Goal: Information Seeking & Learning: Learn about a topic

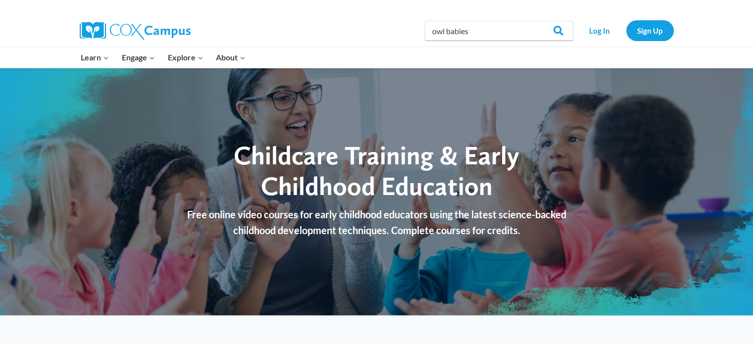
type input "owl babies"
click at [534, 21] on input "Search" at bounding box center [553, 31] width 39 height 20
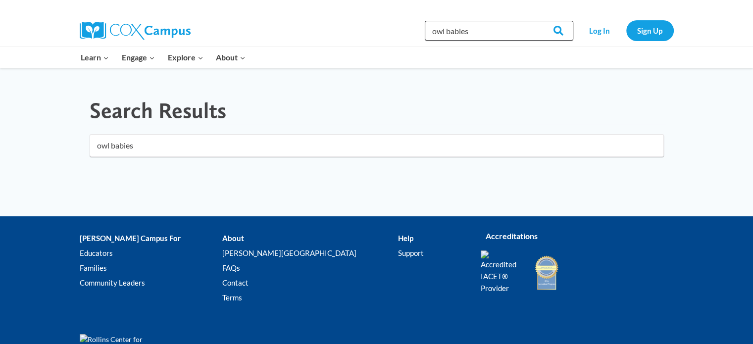
drag, startPoint x: 493, startPoint y: 34, endPoint x: 411, endPoint y: 27, distance: 82.5
click at [411, 27] on div "Search in https://coxcampus.org/ owl babies Search Search Log In Sign Up" at bounding box center [490, 31] width 366 height 32
type input "literacy curriculum"
click at [534, 21] on input "Search" at bounding box center [553, 31] width 39 height 20
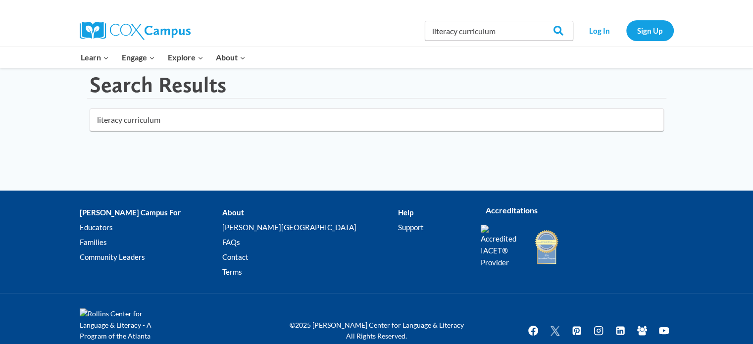
scroll to position [49, 0]
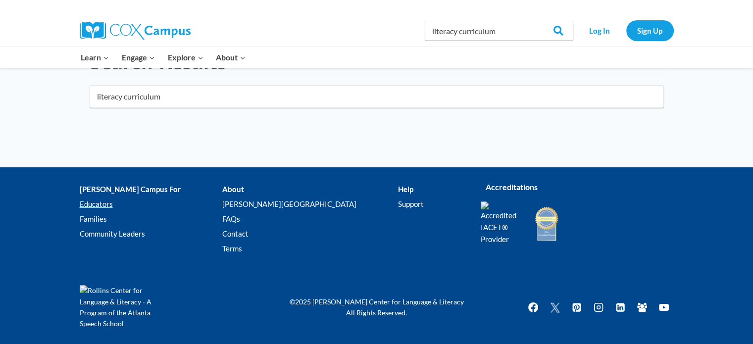
drag, startPoint x: 95, startPoint y: 202, endPoint x: 119, endPoint y: 193, distance: 24.9
click at [96, 202] on link "Educators" at bounding box center [151, 204] width 142 height 15
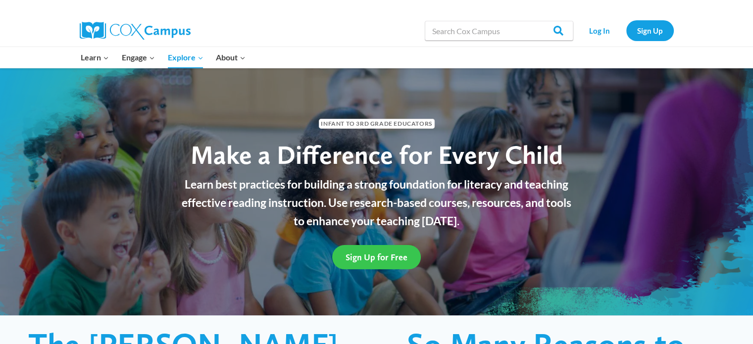
click at [386, 251] on link "Sign Up for Free" at bounding box center [376, 257] width 89 height 24
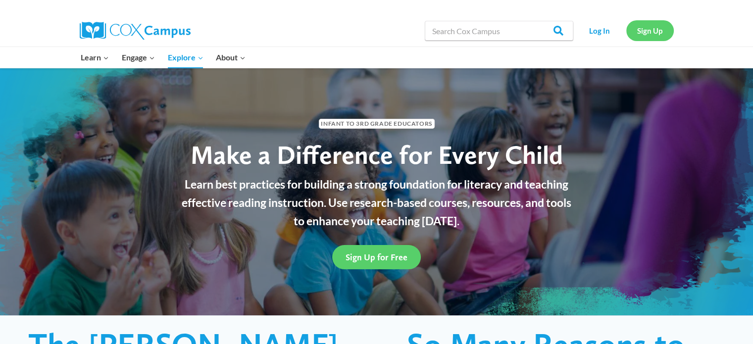
click at [639, 39] on link "Sign Up" at bounding box center [649, 30] width 47 height 20
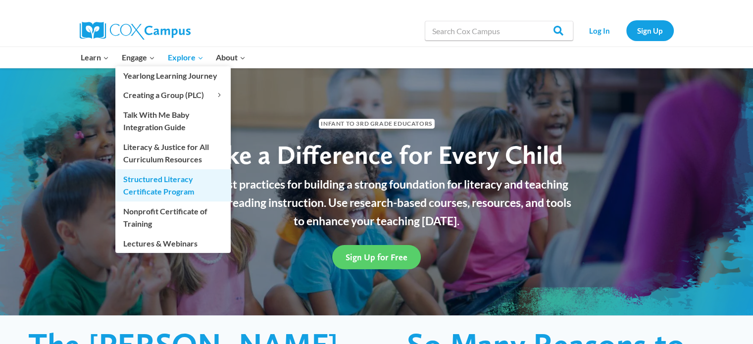
click at [189, 187] on link "Structured Literacy Certificate Program" at bounding box center [172, 185] width 115 height 32
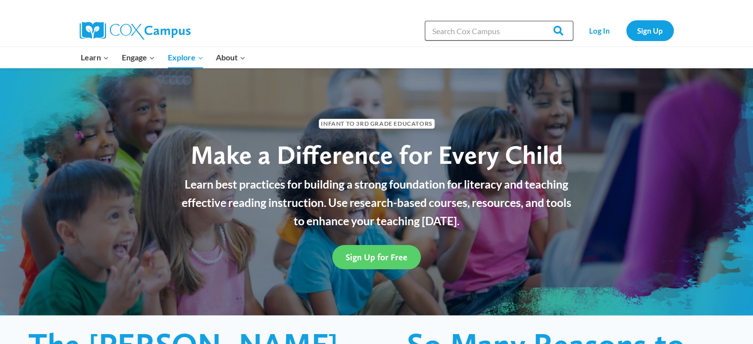
click at [483, 33] on input "Search in [URL][DOMAIN_NAME]" at bounding box center [499, 31] width 148 height 20
type input "anchor book"
click at [534, 21] on input "Search" at bounding box center [553, 31] width 39 height 20
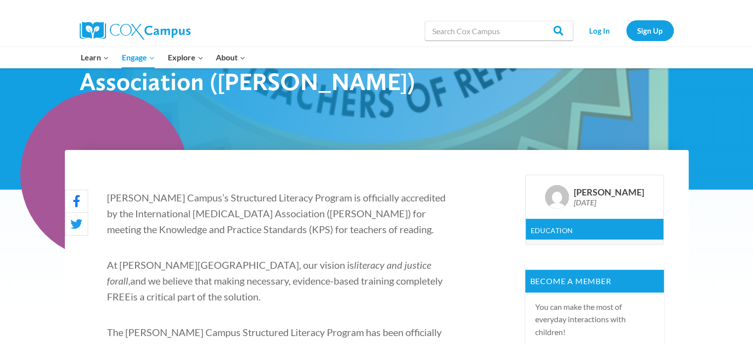
scroll to position [198, 0]
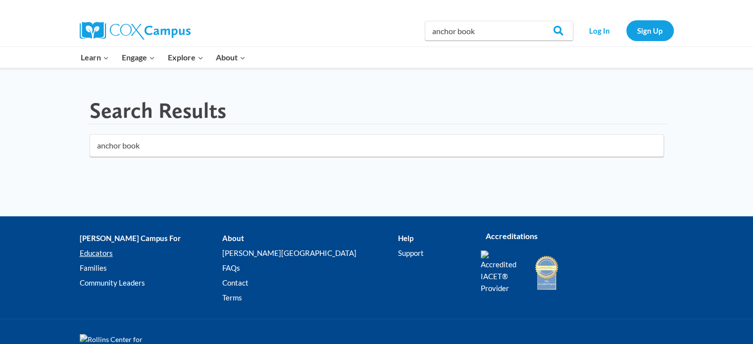
click at [99, 255] on link "Educators" at bounding box center [151, 253] width 142 height 15
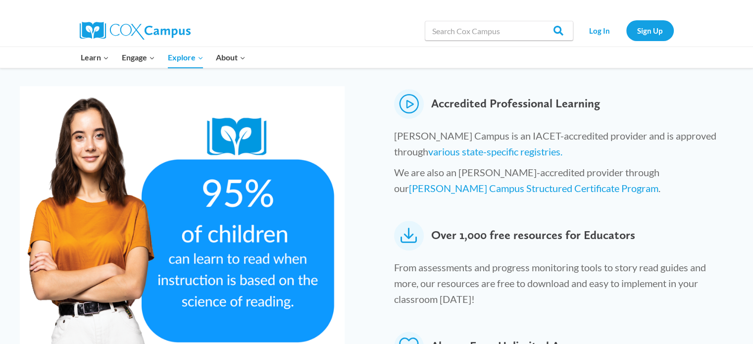
scroll to position [495, 0]
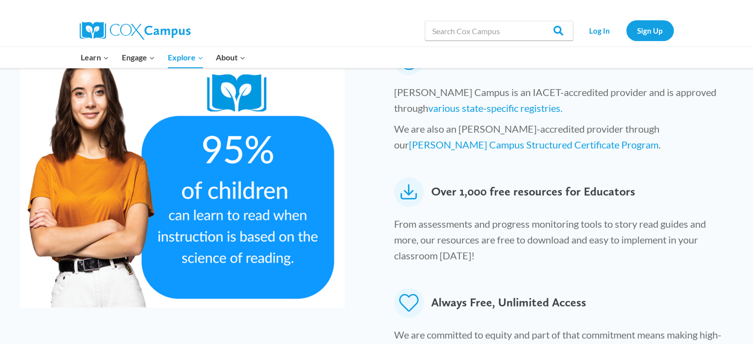
click at [401, 177] on icon at bounding box center [409, 192] width 30 height 30
click at [410, 177] on icon at bounding box center [409, 192] width 30 height 30
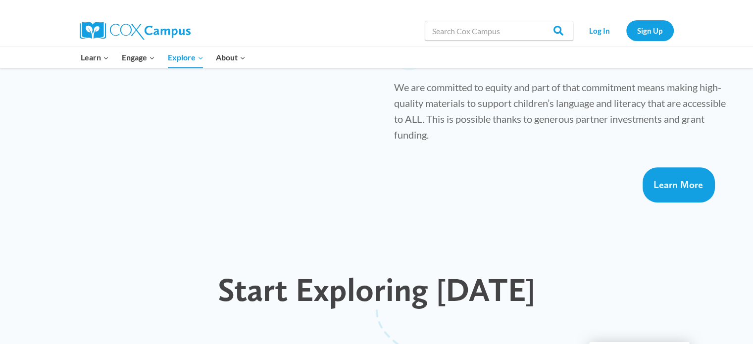
scroll to position [990, 0]
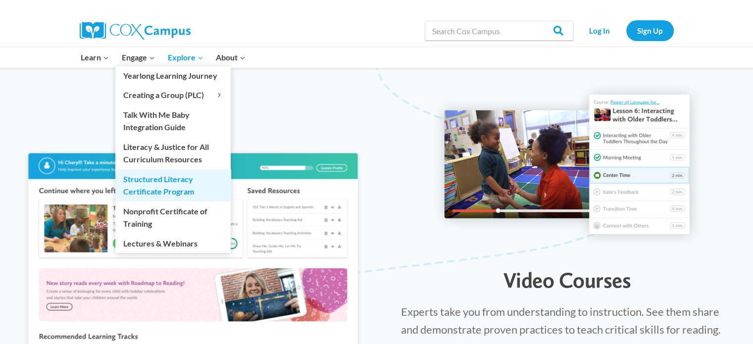
click at [152, 193] on link "Structured Literacy Certificate Program" at bounding box center [172, 185] width 115 height 32
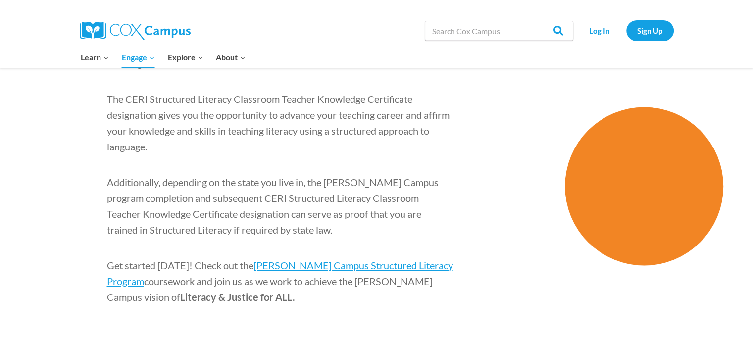
scroll to position [1534, 0]
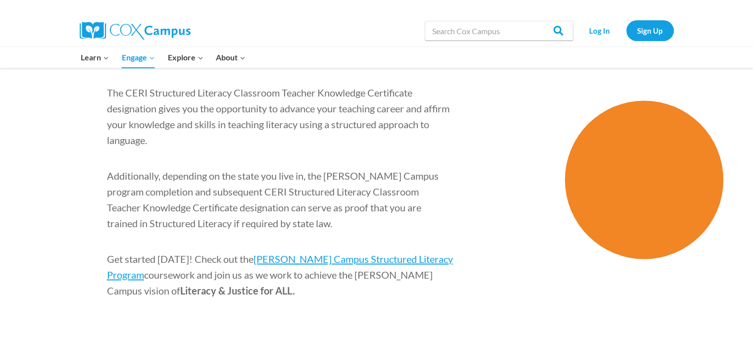
click at [297, 251] on p "Get started today! Check out the Cox Campus Structured Literacy Program coursew…" at bounding box center [280, 274] width 346 height 47
click at [357, 253] on span "Cox Campus Structured Literacy Program" at bounding box center [280, 267] width 346 height 28
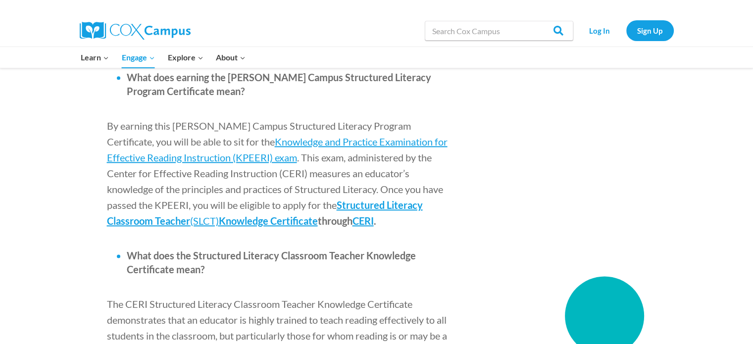
scroll to position [1187, 0]
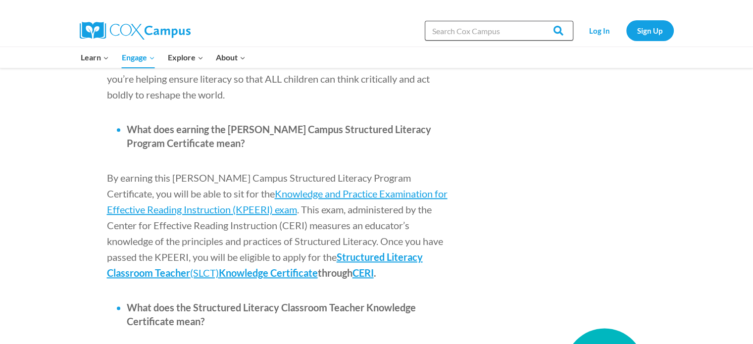
click at [467, 31] on input "Search in [URL][DOMAIN_NAME]" at bounding box center [499, 31] width 148 height 20
type input "The Snowy Day bubble map"
click at [644, 25] on link "Sign Up" at bounding box center [649, 30] width 47 height 20
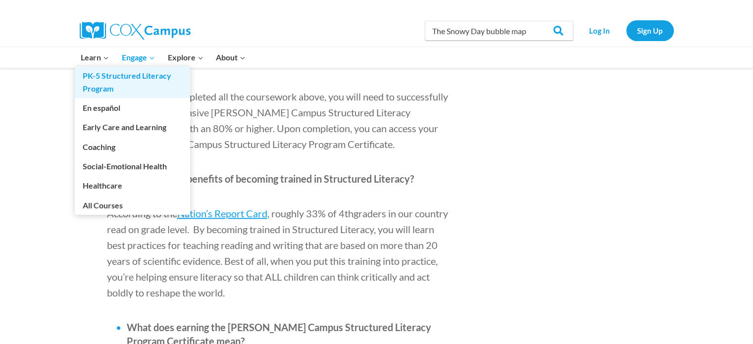
click at [93, 81] on link "PK-5 Structured Literacy Program" at bounding box center [132, 82] width 115 height 32
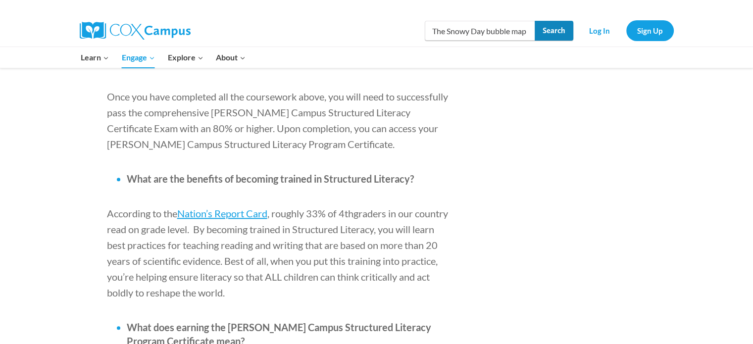
click at [542, 32] on input "Search" at bounding box center [553, 31] width 39 height 20
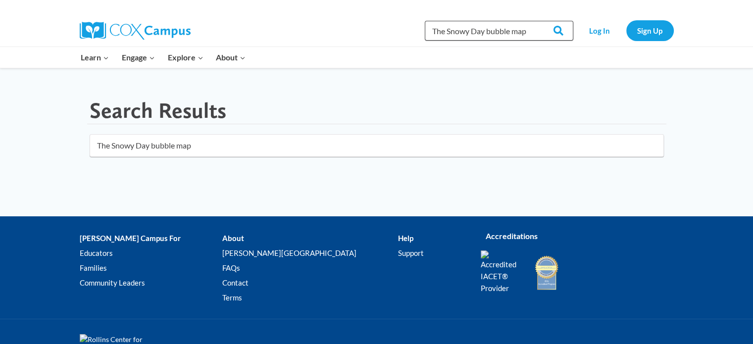
drag, startPoint x: 526, startPoint y: 31, endPoint x: 410, endPoint y: 38, distance: 116.5
click at [410, 38] on div "Search in https://coxcampus.org/ The Snowy Day bubble map Search Search Log In …" at bounding box center [490, 31] width 366 height 32
type input "TIPS Read Planning"
click at [534, 21] on input "Search" at bounding box center [553, 31] width 39 height 20
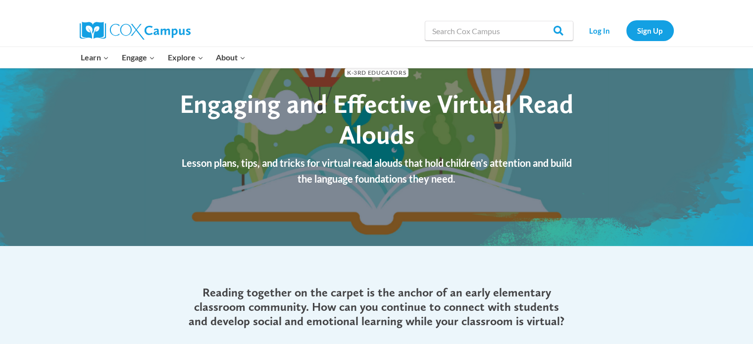
scroll to position [148, 0]
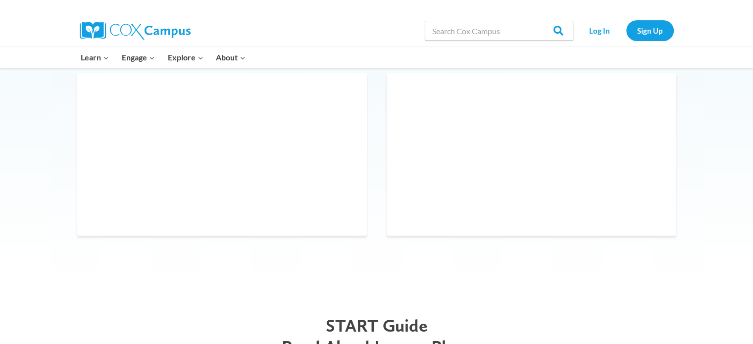
scroll to position [495, 0]
